Goal: Task Accomplishment & Management: Manage account settings

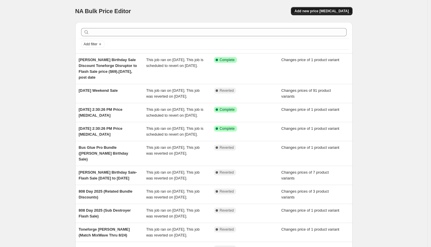
click at [321, 10] on span "Add new price [MEDICAL_DATA]" at bounding box center [322, 11] width 54 height 5
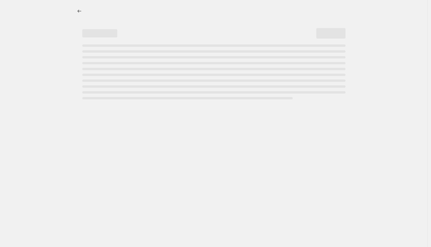
select select "percentage"
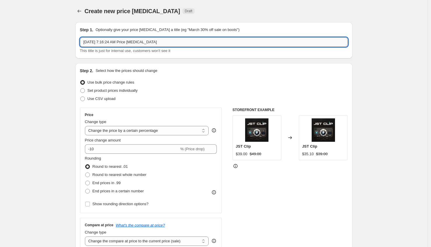
click at [125, 41] on input "[DATE] 7:16:24 AM Price [MEDICAL_DATA]" at bounding box center [214, 41] width 268 height 9
type input "JST LOFI (Match RC20 Thru 9/9)"
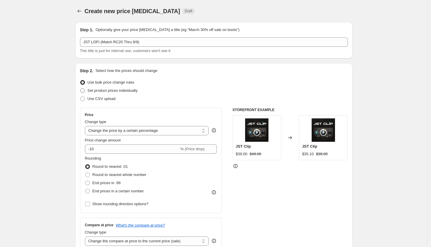
click at [91, 87] on label "Set product prices individually" at bounding box center [109, 90] width 58 height 8
click at [81, 88] on input "Set product prices individually" at bounding box center [80, 88] width 0 height 0
radio input "true"
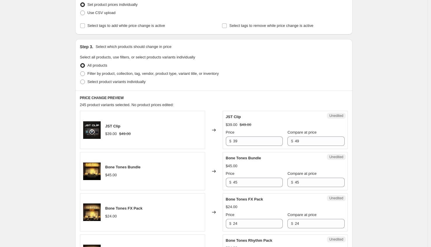
scroll to position [86, 0]
click at [97, 80] on span "Select product variants individually" at bounding box center [117, 81] width 58 height 4
click at [81, 80] on input "Select product variants individually" at bounding box center [80, 79] width 0 height 0
radio input "true"
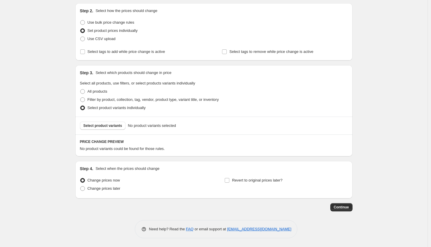
scroll to position [60, 0]
click at [112, 129] on button "Select product variants" at bounding box center [103, 125] width 46 height 8
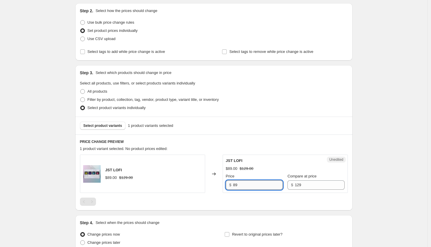
click at [246, 186] on input "89" at bounding box center [258, 184] width 50 height 9
type input "52.99"
click at [54, 164] on div "Create new price [MEDICAL_DATA]. This page is ready Create new price [MEDICAL_D…" at bounding box center [214, 120] width 428 height 361
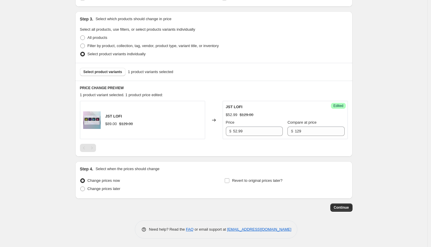
scroll to position [114, 0]
click at [241, 180] on span "Revert to original prices later?" at bounding box center [257, 180] width 51 height 4
click at [229, 180] on input "Revert to original prices later?" at bounding box center [227, 180] width 5 height 5
checkbox input "true"
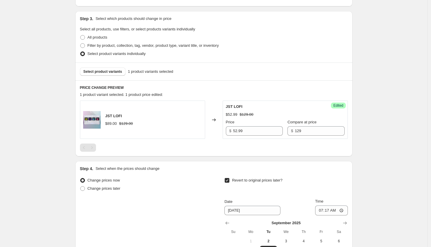
scroll to position [214, 0]
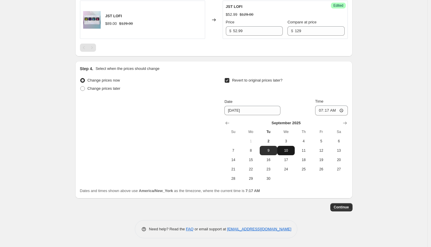
click at [288, 152] on span "10" at bounding box center [286, 150] width 13 height 5
type input "[DATE]"
click at [322, 111] on input "07:17" at bounding box center [331, 110] width 33 height 10
type input "03:00"
click at [347, 210] on button "Continue" at bounding box center [341, 207] width 22 height 8
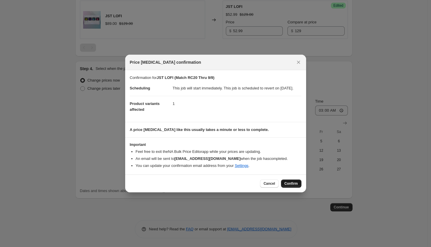
click at [294, 186] on span "Confirm" at bounding box center [291, 183] width 13 height 5
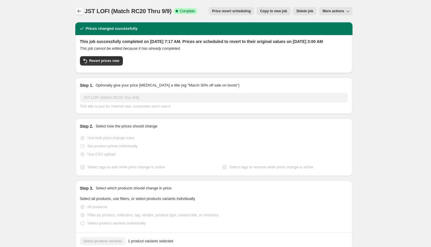
click at [79, 12] on icon "Price change jobs" at bounding box center [79, 11] width 6 height 6
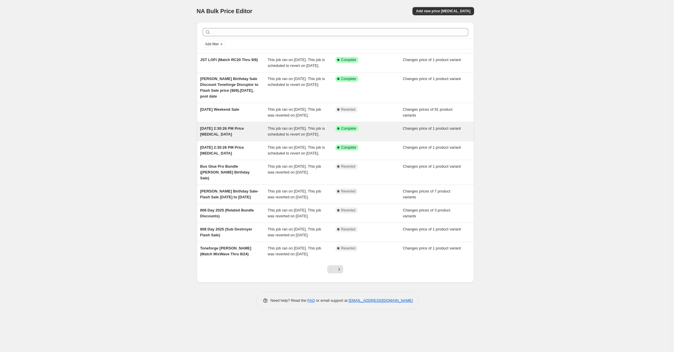
click at [241, 137] on div "[DATE] 2:30:26 PM Price [MEDICAL_DATA]" at bounding box center [234, 132] width 68 height 12
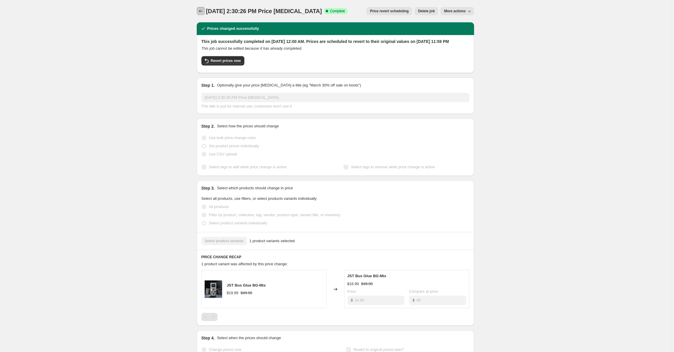
click at [204, 11] on icon "Price change jobs" at bounding box center [201, 11] width 6 height 6
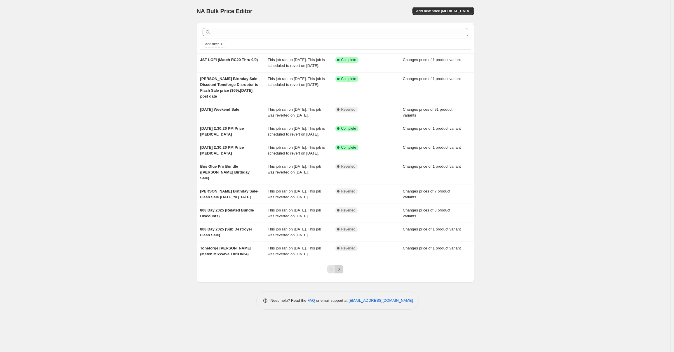
click at [340, 263] on icon "Next" at bounding box center [339, 269] width 1 height 3
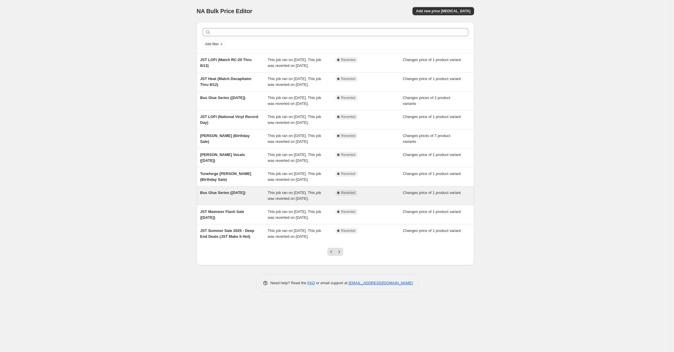
drag, startPoint x: 255, startPoint y: 234, endPoint x: 201, endPoint y: 234, distance: 54.3
click at [201, 205] on div "Bus Glue Series ([DATE]) This job ran on [DATE]. This job was reverted on [DATE…" at bounding box center [335, 195] width 277 height 19
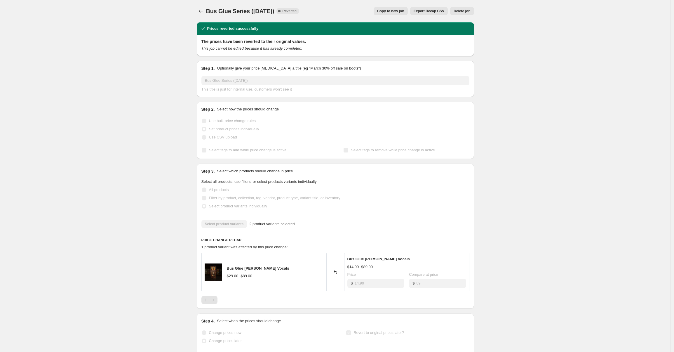
click at [197, 9] on div "Bus Glue Series ([DATE]). This page is ready Bus Glue Series ([DATE]) Complete …" at bounding box center [335, 247] width 291 height 495
click at [202, 11] on icon "Price change jobs" at bounding box center [201, 11] width 6 height 6
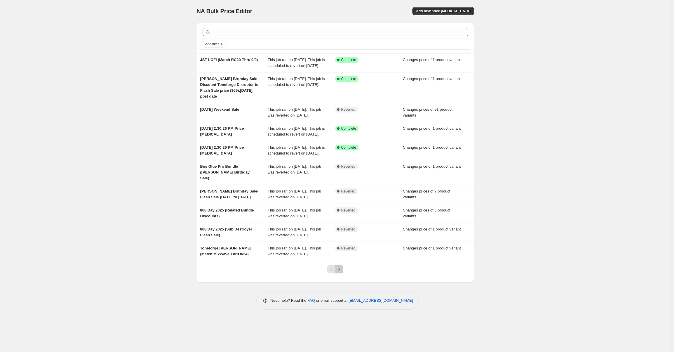
click at [343, 263] on button "Next" at bounding box center [339, 269] width 8 height 8
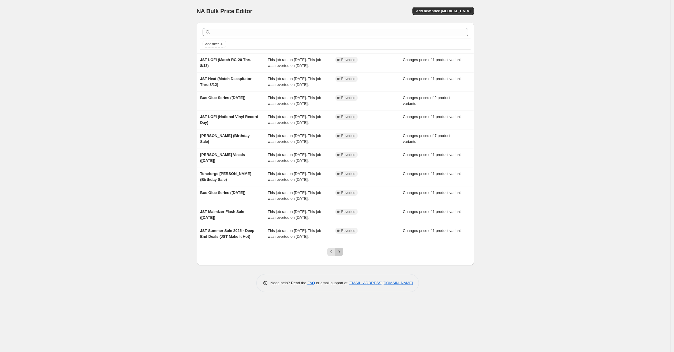
click at [342, 255] on icon "Next" at bounding box center [339, 252] width 6 height 6
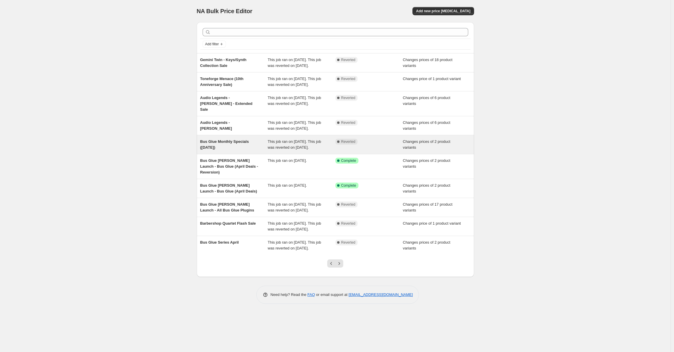
click at [227, 150] on div "Bus Glue Monthly Specials ([DATE])" at bounding box center [234, 145] width 68 height 12
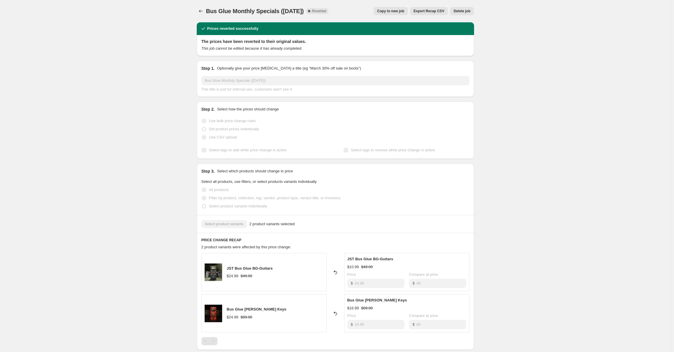
click at [231, 13] on span "Bus Glue Monthly Specials ([DATE])" at bounding box center [255, 11] width 98 height 6
copy span "Bus Glue Monthly Specials ([DATE])"
click at [199, 10] on icon "Price change jobs" at bounding box center [201, 11] width 6 height 6
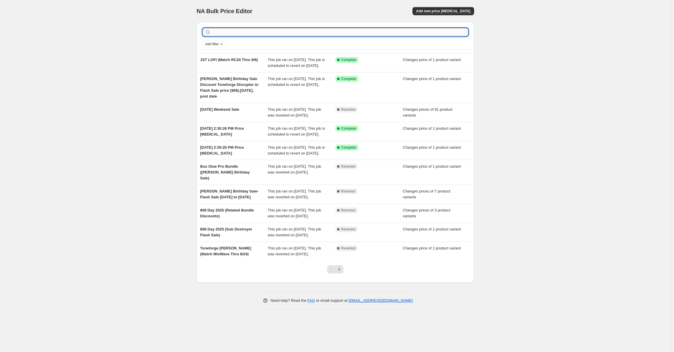
click at [259, 34] on input "text" at bounding box center [340, 32] width 256 height 8
type input "bus glue"
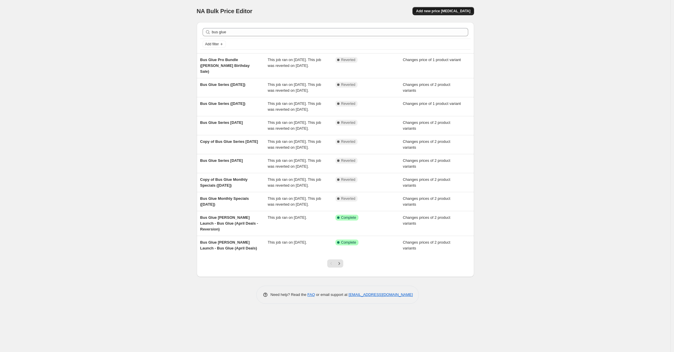
click at [434, 11] on span "Add new price [MEDICAL_DATA]" at bounding box center [443, 11] width 54 height 5
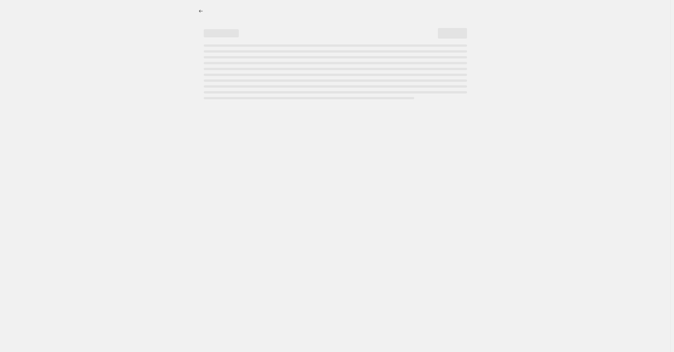
select select "percentage"
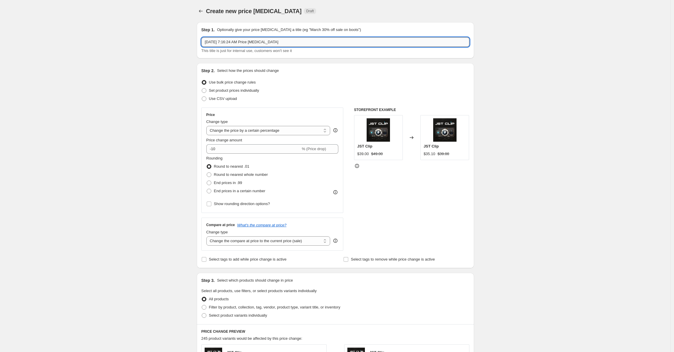
click at [277, 42] on input "[DATE] 7:16:24 AM Price [MEDICAL_DATA]" at bounding box center [335, 41] width 268 height 9
paste input "Bus Glue Monthly Specials ([DATE])"
click at [261, 42] on input "Bus Glue Monthly Specials ([DATE])" at bounding box center [335, 41] width 268 height 9
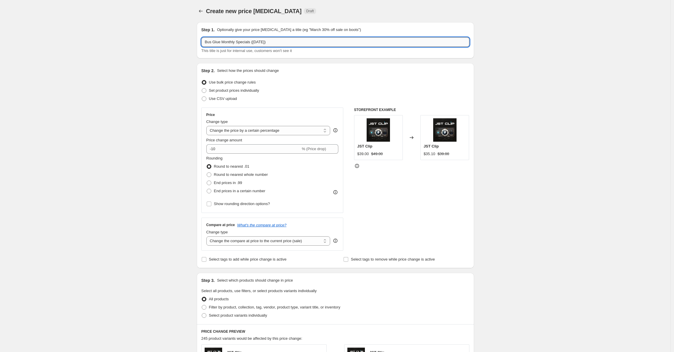
click at [261, 42] on input "Bus Glue Monthly Specials ([DATE])" at bounding box center [335, 41] width 268 height 9
type input "Bus Glue Monthly Specials ([DATE])"
click at [157, 106] on div "Create new price [MEDICAL_DATA]. This page is ready Create new price [MEDICAL_D…" at bounding box center [335, 292] width 671 height 584
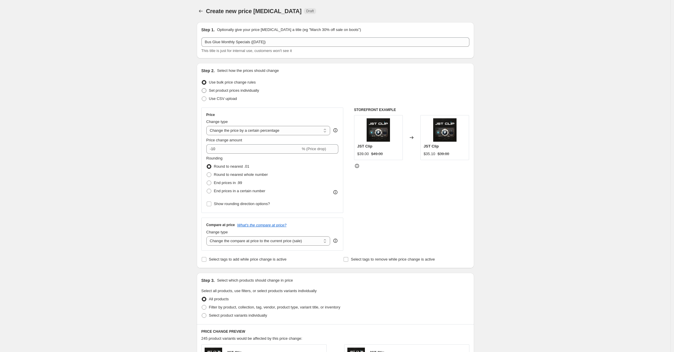
click at [221, 91] on span "Set product prices individually" at bounding box center [234, 90] width 50 height 4
click at [202, 88] on input "Set product prices individually" at bounding box center [202, 88] width 0 height 0
radio input "true"
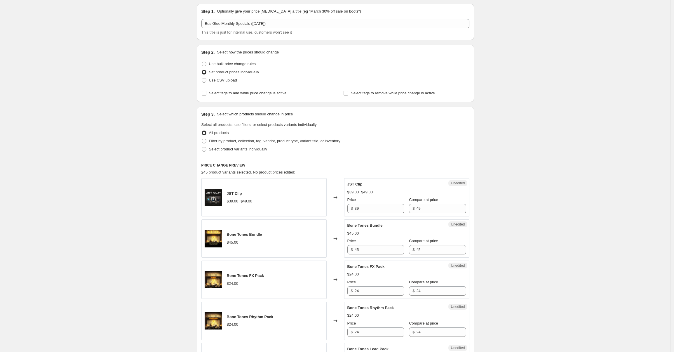
scroll to position [42, 0]
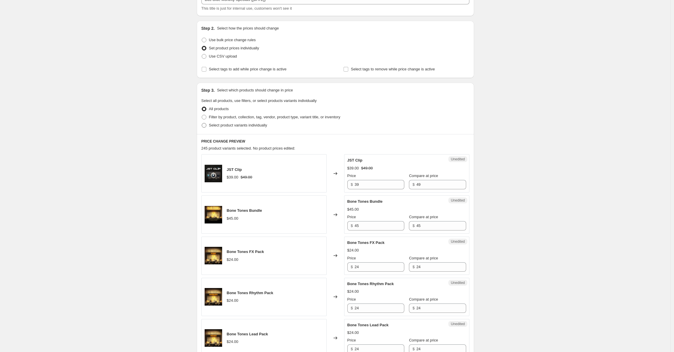
click at [235, 126] on span "Select product variants individually" at bounding box center [238, 125] width 58 height 4
click at [202, 123] on input "Select product variants individually" at bounding box center [202, 123] width 0 height 0
radio input "true"
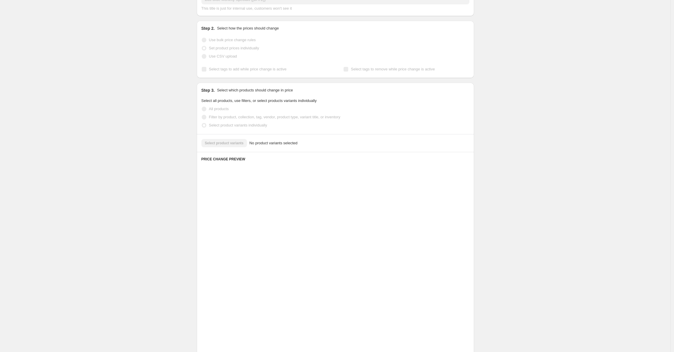
scroll to position [0, 0]
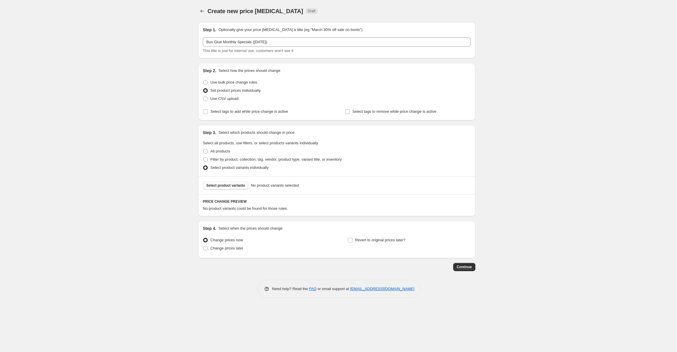
click at [225, 184] on span "Select product variants" at bounding box center [225, 185] width 39 height 5
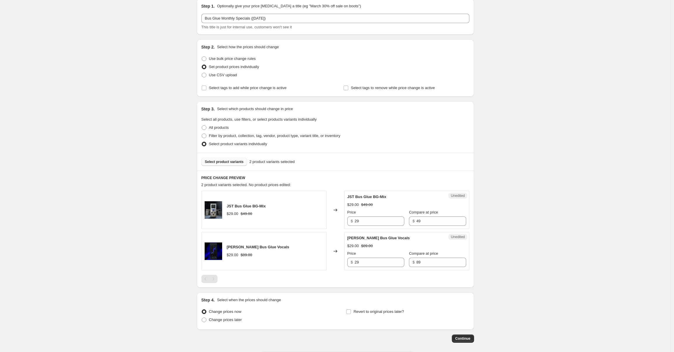
scroll to position [46, 0]
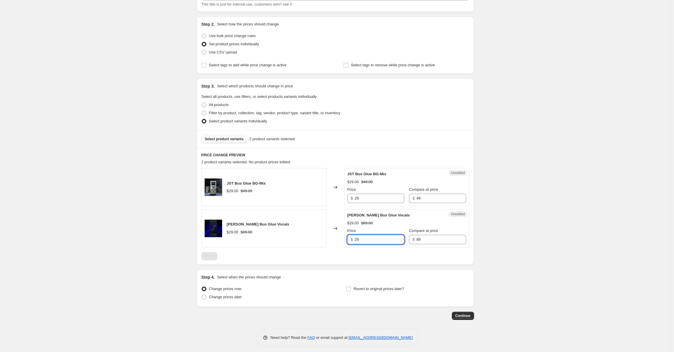
click at [370, 240] on input "29" at bounding box center [380, 239] width 50 height 9
type input "14.99"
click at [370, 199] on input "29" at bounding box center [380, 198] width 50 height 9
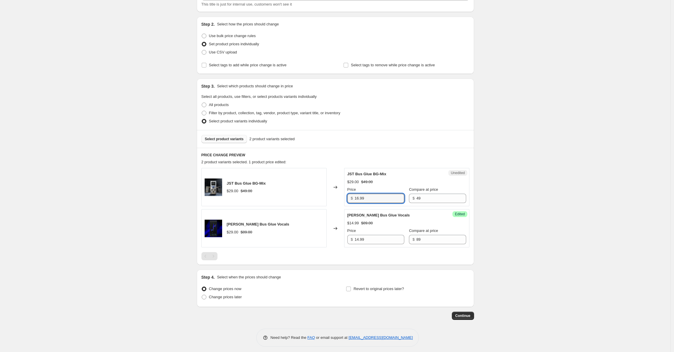
type input "16.99"
click at [180, 173] on div "Create new price [MEDICAL_DATA]. This page is ready Create new price [MEDICAL_D…" at bounding box center [335, 155] width 671 height 402
click at [355, 263] on span "Revert to original prices later?" at bounding box center [379, 288] width 51 height 4
click at [351, 263] on input "Revert to original prices later?" at bounding box center [348, 288] width 5 height 5
checkbox input "true"
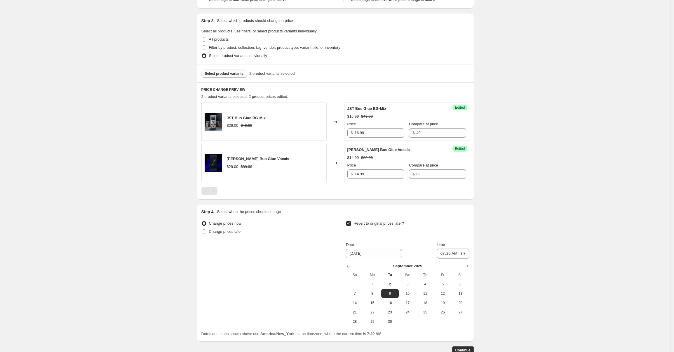
scroll to position [146, 0]
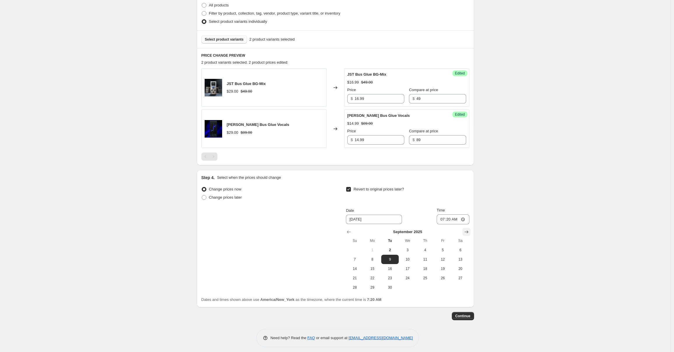
click at [434, 233] on icon "Show next month, October 2025" at bounding box center [467, 232] width 6 height 6
click at [402, 249] on button "1" at bounding box center [408, 249] width 18 height 9
type input "[DATE]"
click at [434, 221] on input "07:20" at bounding box center [453, 219] width 33 height 10
type input "00:00"
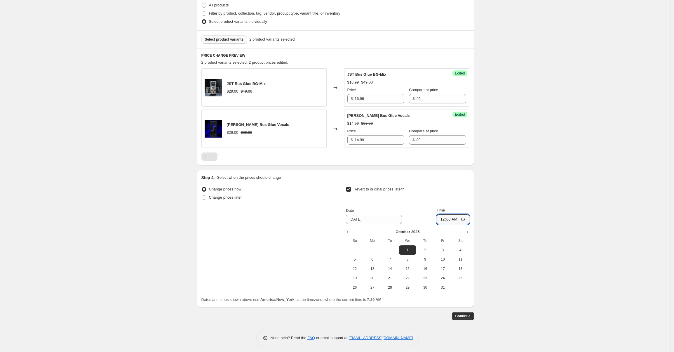
click at [434, 199] on div "Revert to original prices later?" at bounding box center [407, 194] width 123 height 18
click at [434, 263] on span "Continue" at bounding box center [462, 316] width 15 height 5
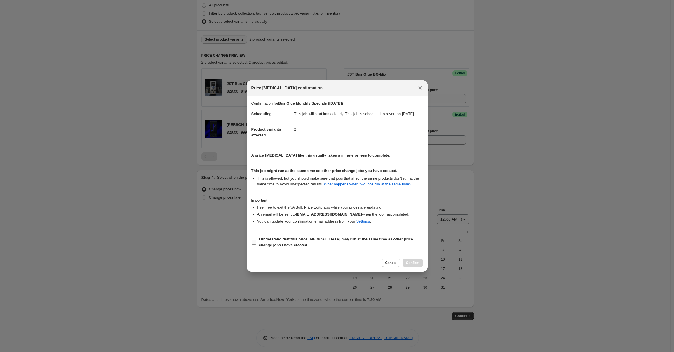
click at [289, 246] on b "I understand that this price [MEDICAL_DATA] may run at the same time as other p…" at bounding box center [336, 242] width 154 height 10
click at [256, 244] on input "I understand that this price [MEDICAL_DATA] may run at the same time as other p…" at bounding box center [254, 242] width 5 height 5
checkbox input "true"
click at [412, 263] on span "Confirm" at bounding box center [412, 262] width 13 height 5
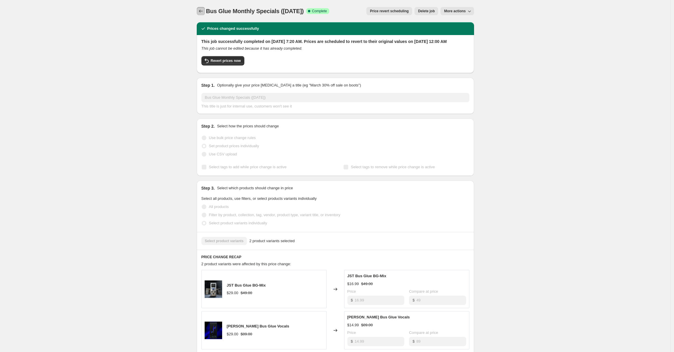
click at [204, 12] on icon "Price change jobs" at bounding box center [201, 11] width 6 height 6
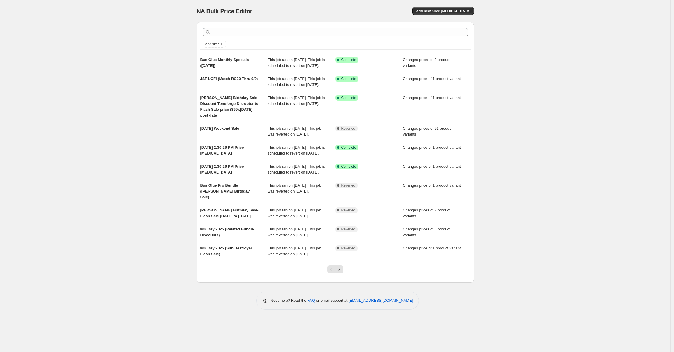
click at [140, 14] on div "NA Bulk Price Editor. This page is ready NA Bulk Price Editor Add new price [ME…" at bounding box center [335, 176] width 671 height 352
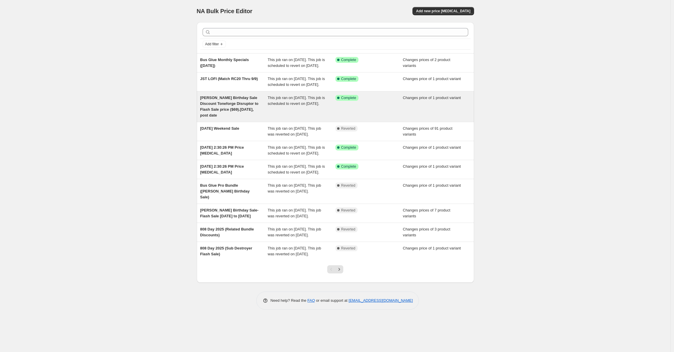
click at [241, 118] on div "[PERSON_NAME] Birthday Sale Discount Toneforge Disruptor to Flash Sale price ($…" at bounding box center [234, 106] width 68 height 23
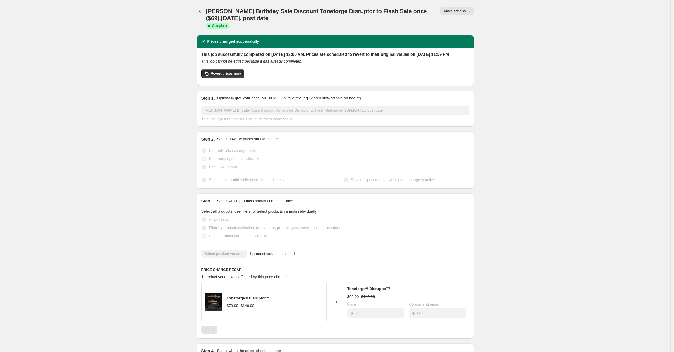
click at [462, 9] on span "More actions" at bounding box center [455, 11] width 22 height 5
click at [452, 34] on span "Copy to new job" at bounding box center [458, 33] width 27 height 4
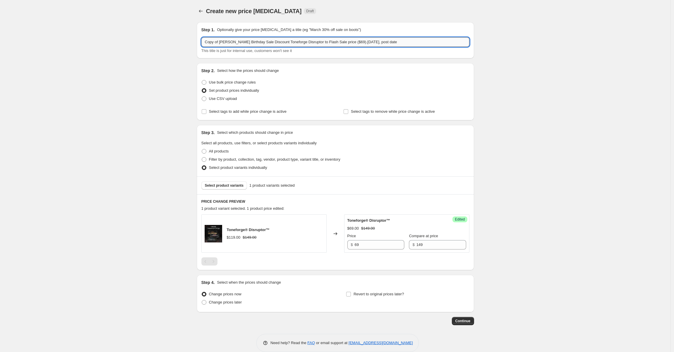
drag, startPoint x: 238, startPoint y: 41, endPoint x: 234, endPoint y: 41, distance: 3.8
click at [238, 41] on input "Copy of Dino Cazares Birthday Sale Discount Toneforge Disruptor to Flash Sale p…" at bounding box center [335, 41] width 268 height 9
click at [228, 43] on input "Copy of Dino Cazares Birthday Sale Discount Toneforge Disruptor to Flash Sale p…" at bounding box center [335, 41] width 268 height 9
click at [224, 42] on input "Copy of Dino Cazares Birthday Sale Discount Toneforge Disruptor to Flash Sale p…" at bounding box center [335, 41] width 268 height 9
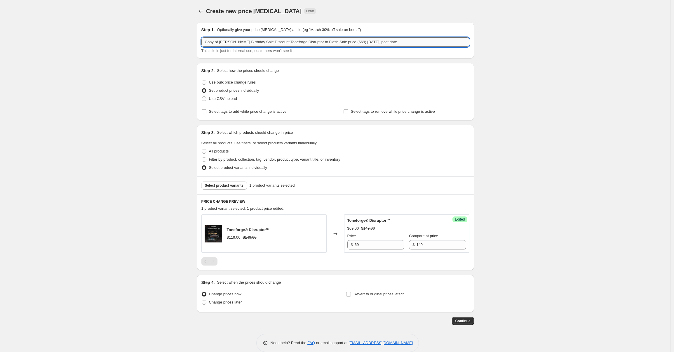
click at [222, 42] on input "Copy of Dino Cazares Birthday Sale Discount Toneforge Disruptor to Flash Sale p…" at bounding box center [335, 41] width 268 height 9
drag, startPoint x: 222, startPoint y: 42, endPoint x: 174, endPoint y: 38, distance: 47.7
click at [175, 38] on div "Create new price change job. This page is ready Create new price change job Dra…" at bounding box center [335, 180] width 671 height 361
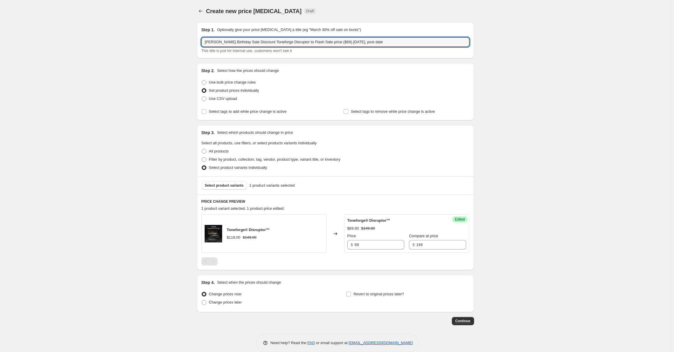
drag, startPoint x: 257, startPoint y: 43, endPoint x: 438, endPoint y: 50, distance: 180.8
click at [438, 50] on div "Dino Cazares Birthday Sale Discount Toneforge Disruptor to Flash Sale price ($6…" at bounding box center [335, 45] width 268 height 16
type input "Dino Cazares Birthday Sale (Thru 9/4)"
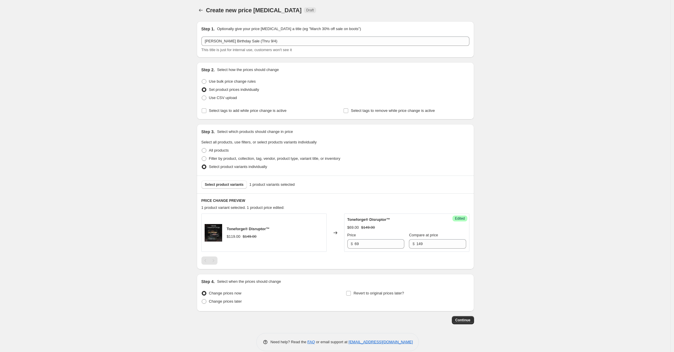
scroll to position [1, 0]
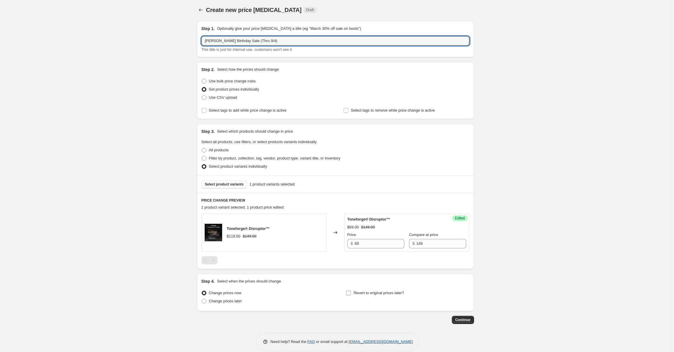
click at [350, 293] on input "Revert to original prices later?" at bounding box center [348, 292] width 5 height 5
checkbox input "true"
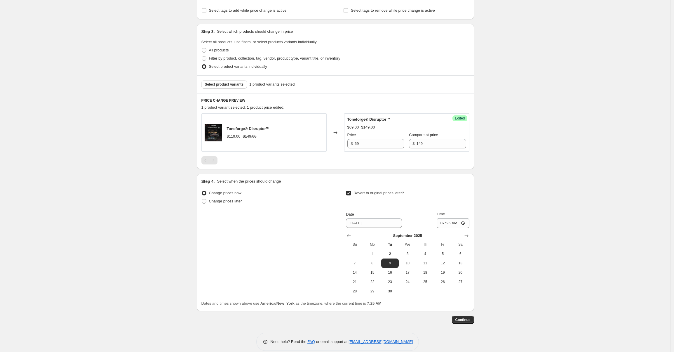
scroll to position [101, 0]
click at [405, 263] on span "10" at bounding box center [407, 263] width 13 height 5
click at [441, 224] on input "07:25" at bounding box center [453, 223] width 33 height 10
click at [445, 254] on span "5" at bounding box center [442, 254] width 13 height 5
type input "9/5/2025"
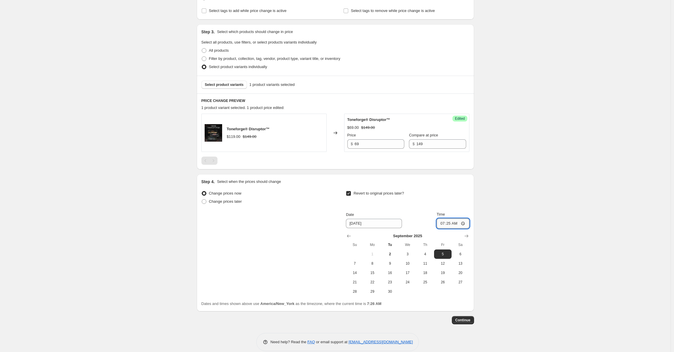
click at [442, 224] on input "07:25" at bounding box center [453, 223] width 33 height 10
type input "00:00"
click at [441, 188] on div "Step 4. Select when the prices should change Change prices now Change prices la…" at bounding box center [335, 243] width 268 height 128
click at [464, 320] on span "Continue" at bounding box center [462, 320] width 15 height 5
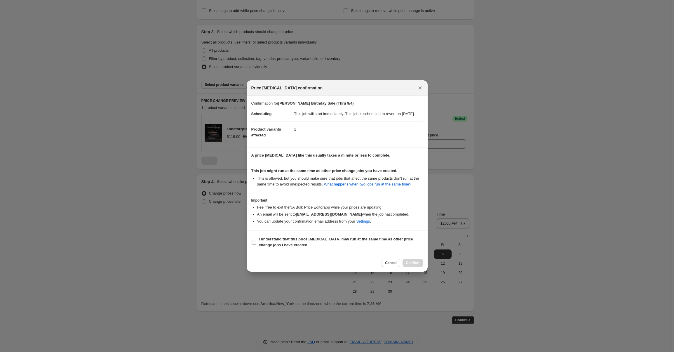
click at [293, 245] on b "I understand that this price [MEDICAL_DATA] may run at the same time as other p…" at bounding box center [336, 242] width 154 height 10
click at [256, 244] on input "I understand that this price [MEDICAL_DATA] may run at the same time as other p…" at bounding box center [254, 242] width 5 height 5
checkbox input "true"
click at [405, 267] on button "Confirm" at bounding box center [413, 263] width 20 height 8
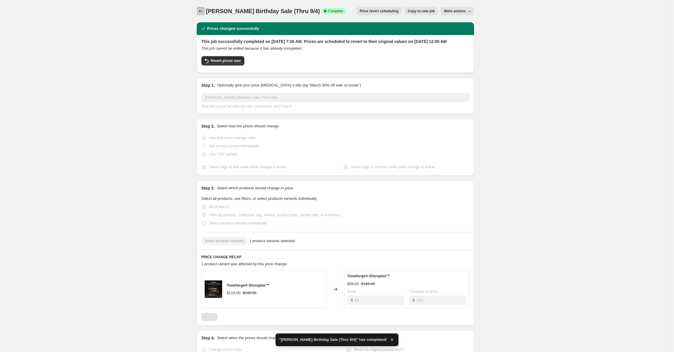
click at [204, 11] on icon "Price change jobs" at bounding box center [201, 11] width 6 height 6
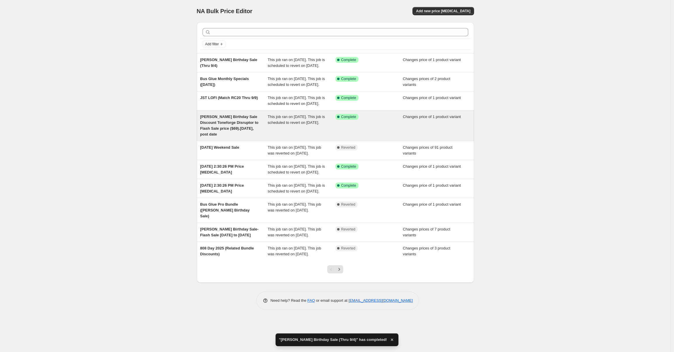
click at [323, 137] on div "This job ran on [DATE]. This job is scheduled to revert on [DATE]." at bounding box center [302, 125] width 68 height 23
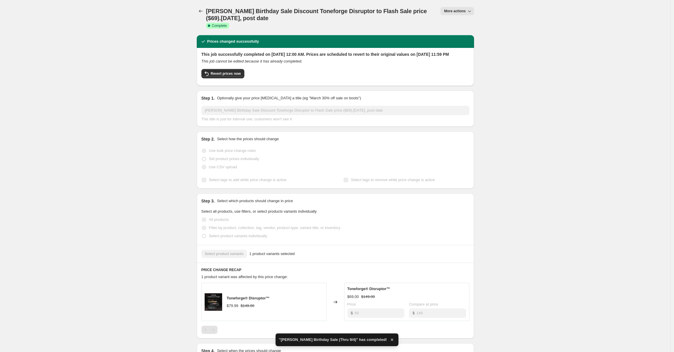
click at [459, 10] on span "More actions" at bounding box center [455, 11] width 22 height 5
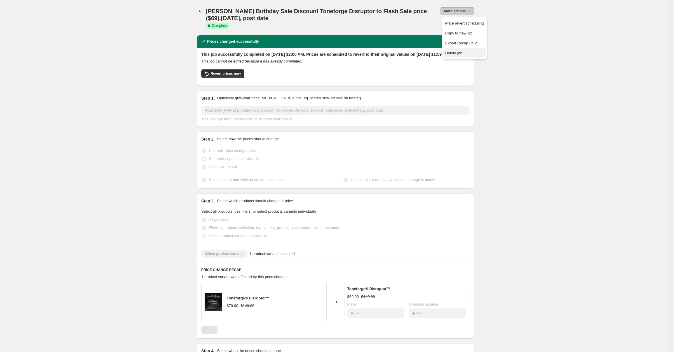
click at [454, 55] on span "Delete job" at bounding box center [453, 53] width 17 height 4
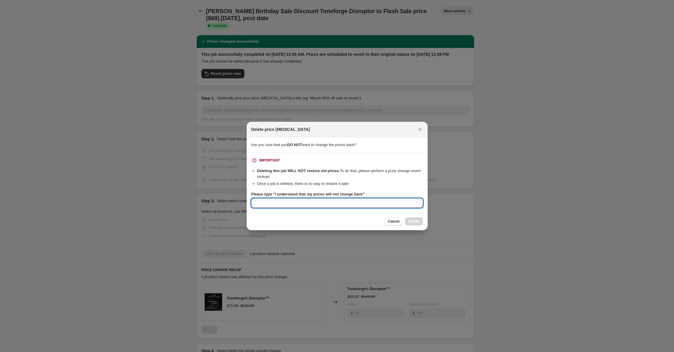
click at [362, 204] on input "Please type "I understand that my prices will not change back"" at bounding box center [337, 202] width 172 height 9
drag, startPoint x: 276, startPoint y: 194, endPoint x: 367, endPoint y: 195, distance: 90.8
click at [365, 195] on b "Please type "I understand that my prices will not change back"" at bounding box center [307, 194] width 113 height 4
copy b "I understand that my prices will not change back"
drag, startPoint x: 356, startPoint y: 209, endPoint x: 349, endPoint y: 202, distance: 10.7
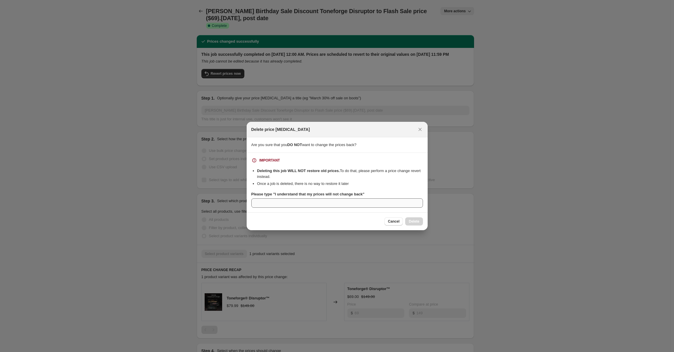
click at [356, 209] on section "IMPORTANT Deleting this job WILL NOT restore old prices. To do that, please per…" at bounding box center [337, 183] width 181 height 60
click at [347, 200] on input "Please type "I understand that my prices will not change back"" at bounding box center [337, 202] width 172 height 9
paste input "I understand that my prices will not change back"
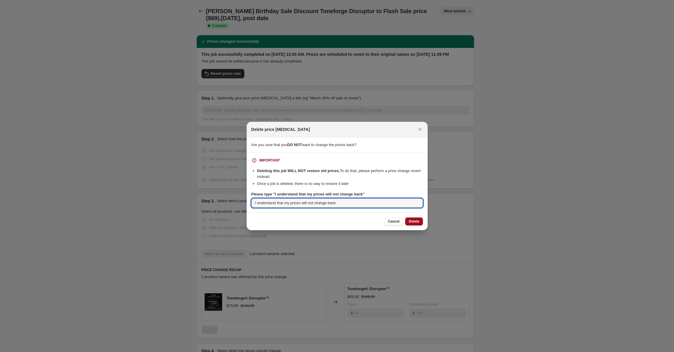
type input "I understand that my prices will not change back"
click at [417, 221] on span "Delete" at bounding box center [414, 221] width 11 height 5
